Goal: Task Accomplishment & Management: Manage account settings

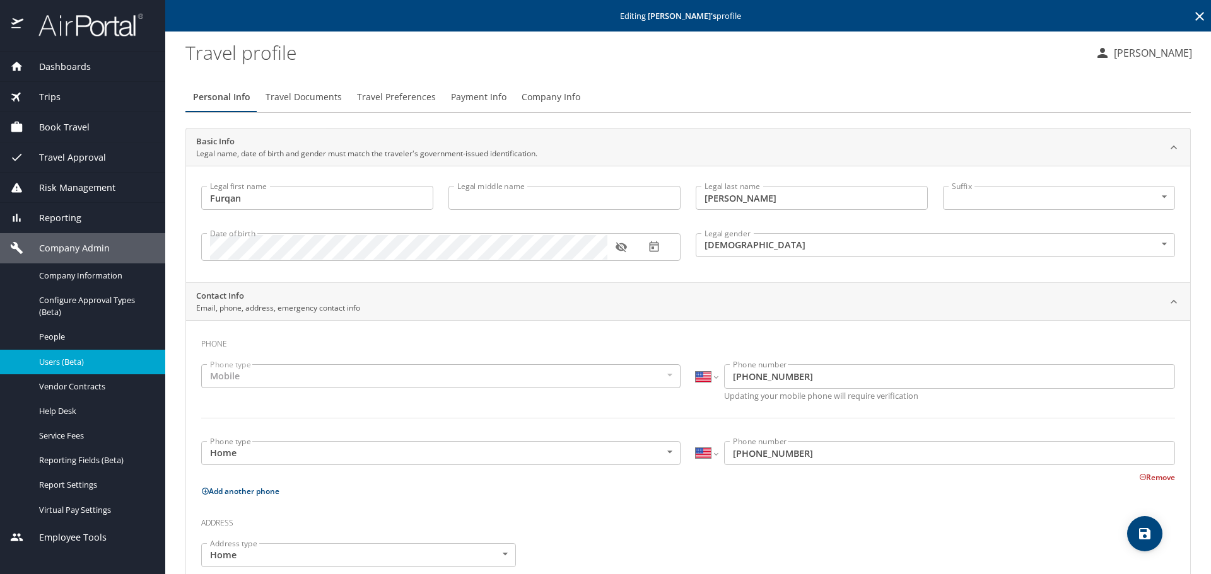
select select "US"
click at [1195, 15] on icon at bounding box center [1199, 16] width 9 height 9
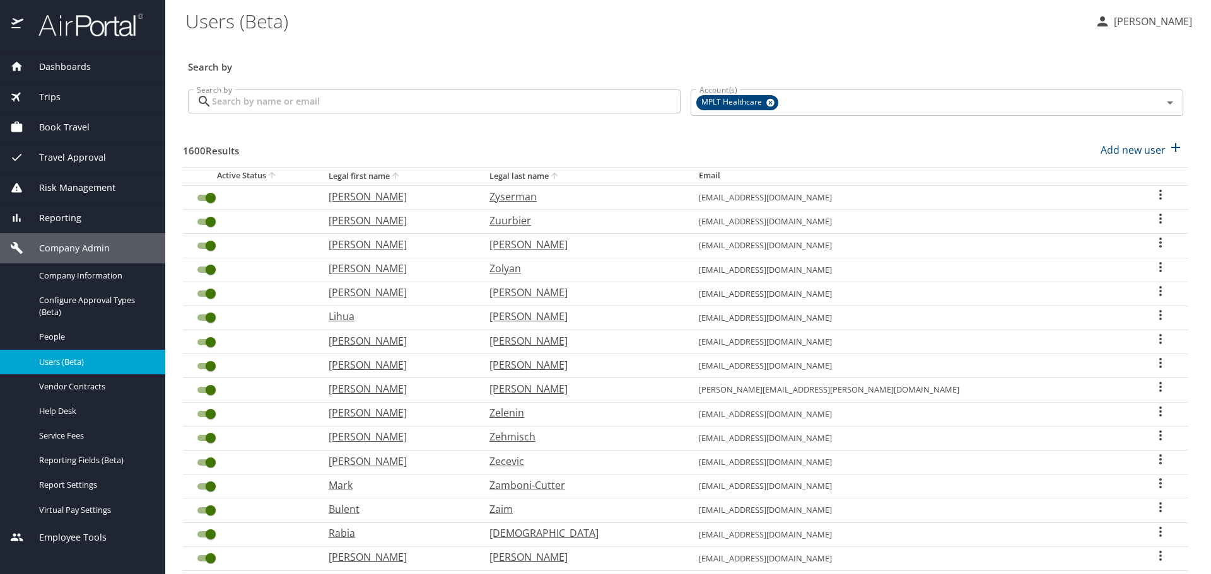
click at [561, 101] on input "Search by" at bounding box center [446, 102] width 469 height 24
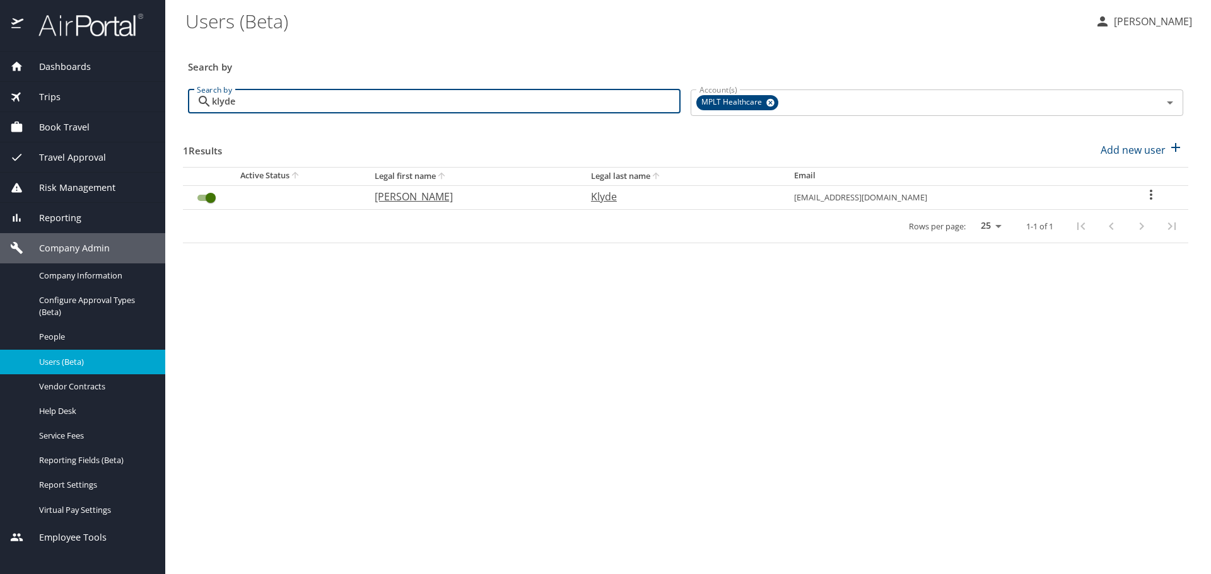
type input "klyde"
click at [426, 202] on p "[PERSON_NAME]" at bounding box center [470, 196] width 191 height 15
select select "US"
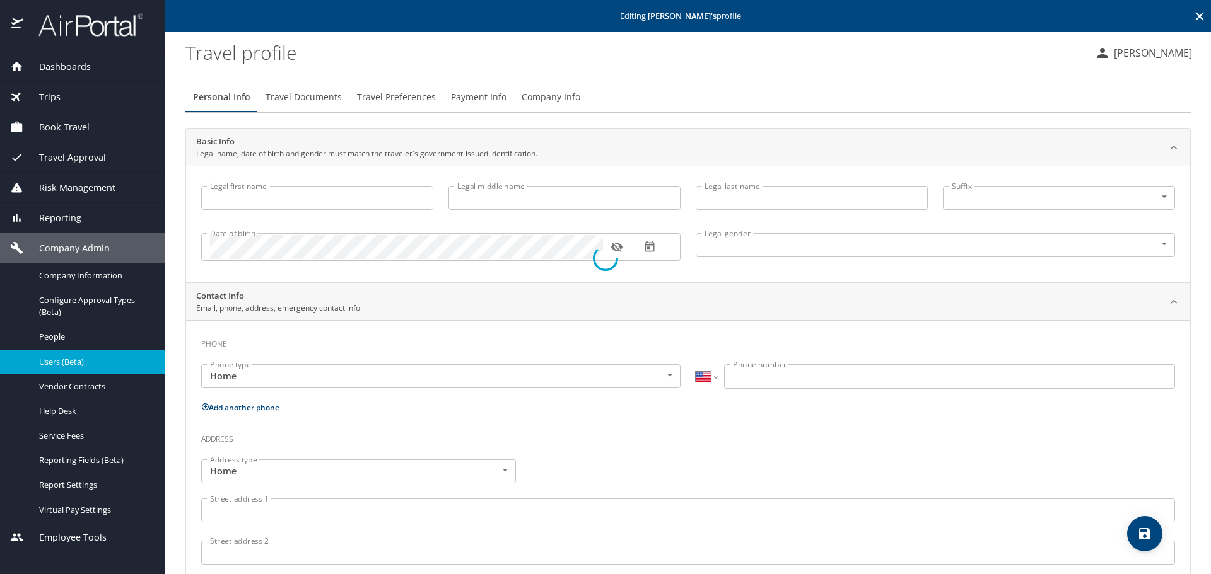
type input "[PERSON_NAME]"
type input "Klyde"
type input "[DEMOGRAPHIC_DATA]"
type input "[PERSON_NAME]"
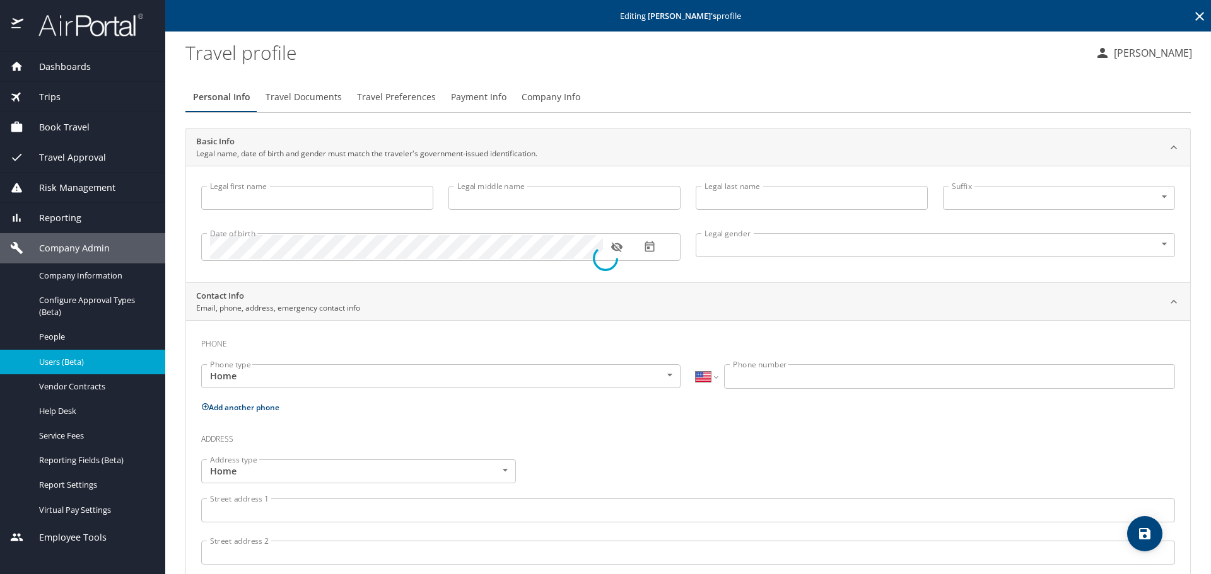
type input "Klyde"
type input "[PHONE_NUMBER]"
select select "US"
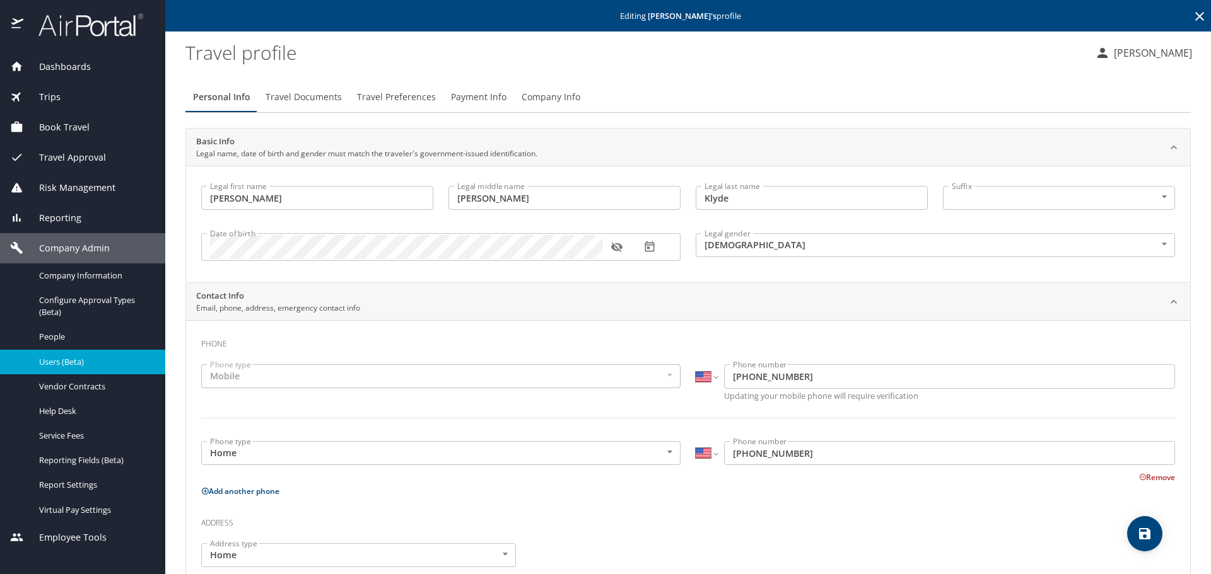
click at [410, 99] on span "Travel Preferences" at bounding box center [396, 98] width 79 height 16
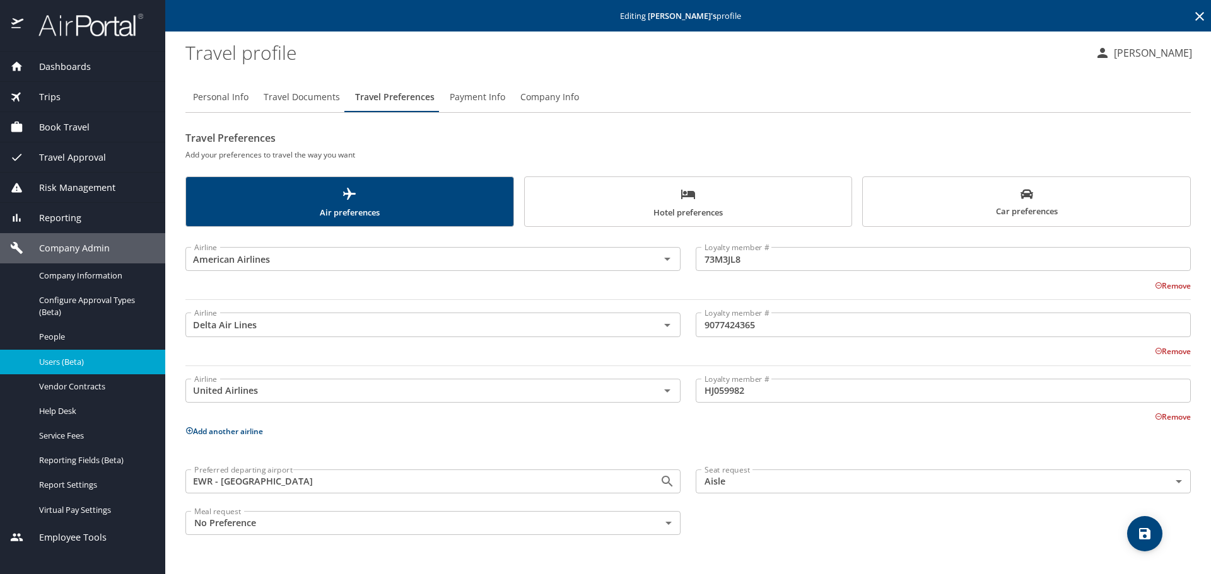
click at [623, 195] on span "Hotel preferences" at bounding box center [688, 203] width 312 height 33
